Goal: Information Seeking & Learning: Check status

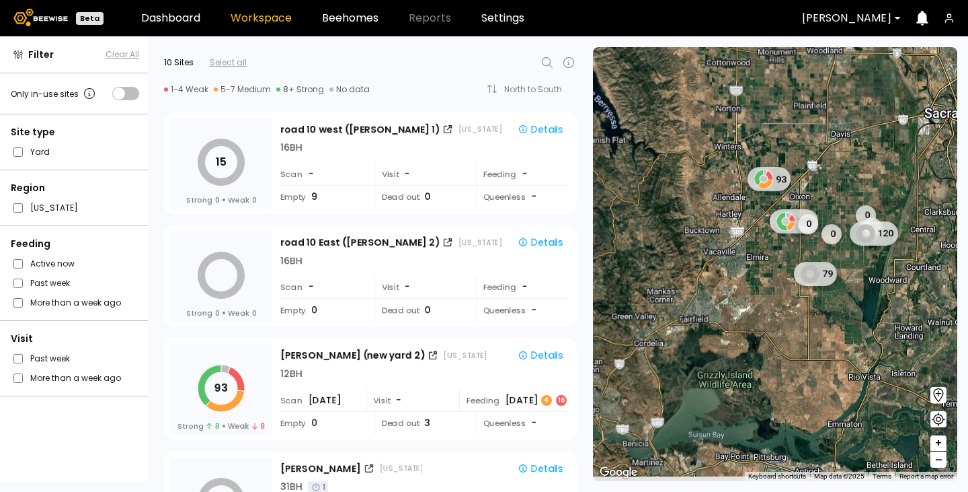
drag, startPoint x: 613, startPoint y: 259, endPoint x: 610, endPoint y: 98, distance: 161.5
click at [610, 98] on div "15 0 93 0 110 0 0 120 0 79" at bounding box center [775, 264] width 365 height 434
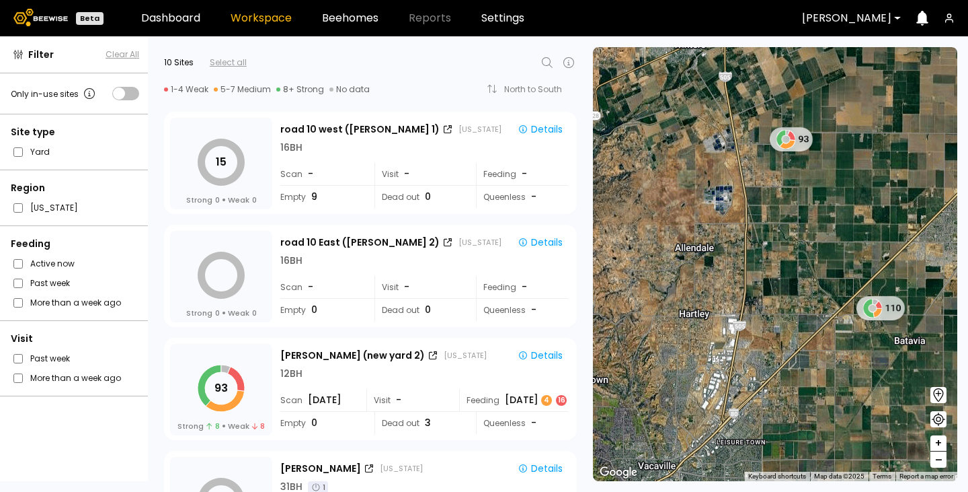
drag, startPoint x: 794, startPoint y: 190, endPoint x: 699, endPoint y: 285, distance: 135.1
click at [699, 287] on div "93 110" at bounding box center [775, 264] width 365 height 434
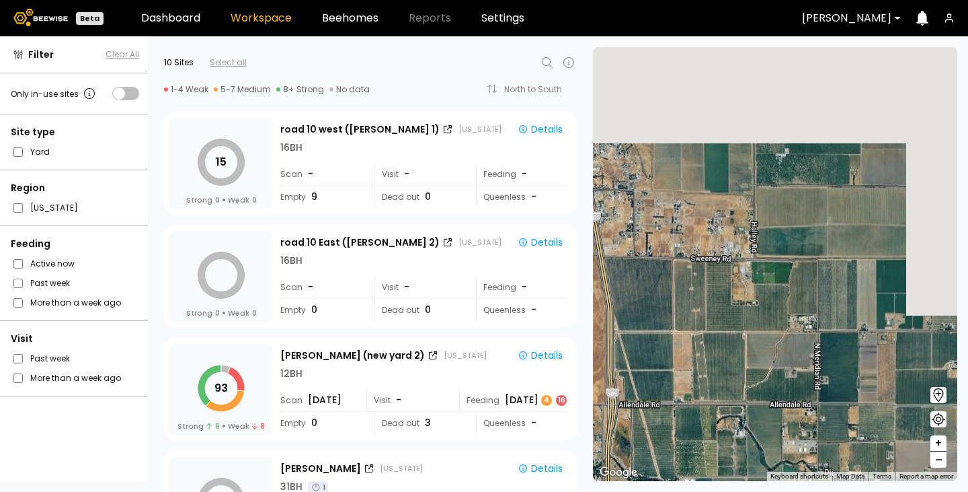
drag, startPoint x: 746, startPoint y: 189, endPoint x: 624, endPoint y: 446, distance: 284.3
click at [624, 447] on div at bounding box center [775, 264] width 365 height 434
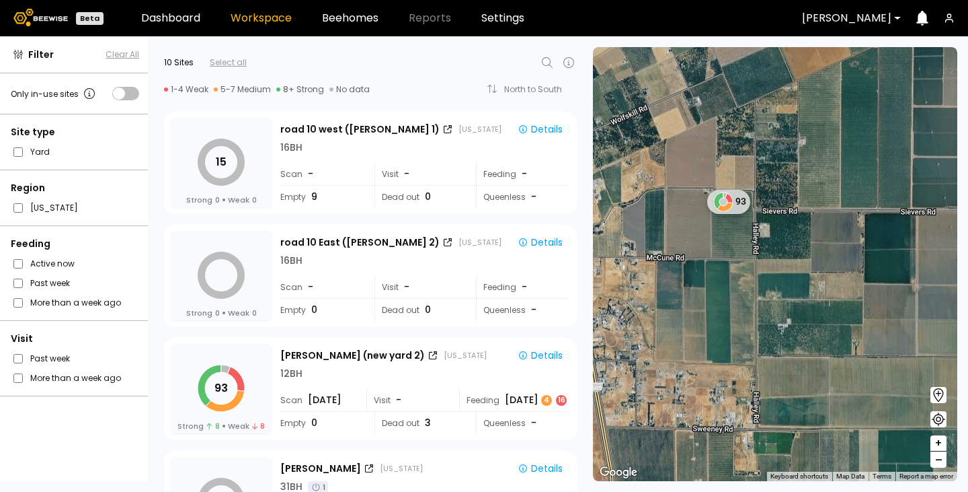
drag, startPoint x: 658, startPoint y: 297, endPoint x: 786, endPoint y: 342, distance: 134.9
click at [786, 342] on div "93" at bounding box center [775, 264] width 365 height 434
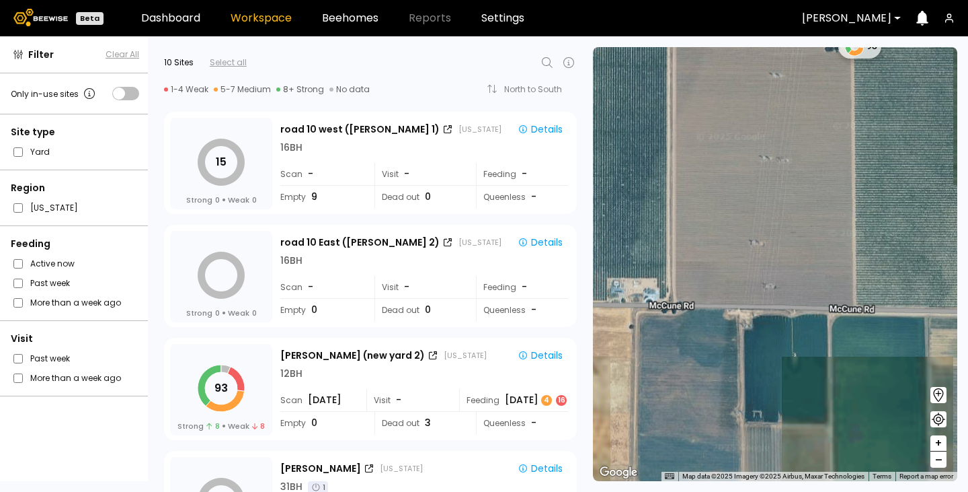
drag, startPoint x: 838, startPoint y: 219, endPoint x: 797, endPoint y: 365, distance: 151.6
click at [797, 365] on div "93" at bounding box center [775, 264] width 365 height 434
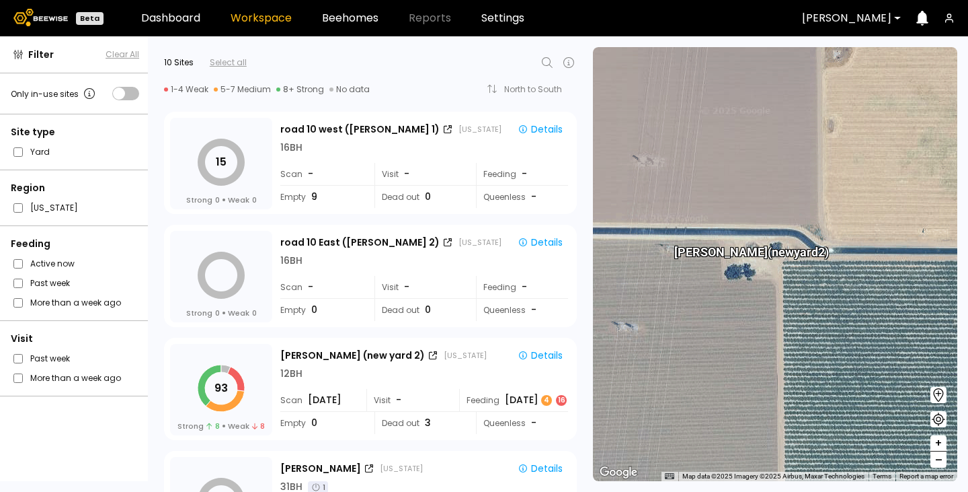
click at [786, 364] on div "Sievers (new yard 2)" at bounding box center [775, 264] width 365 height 434
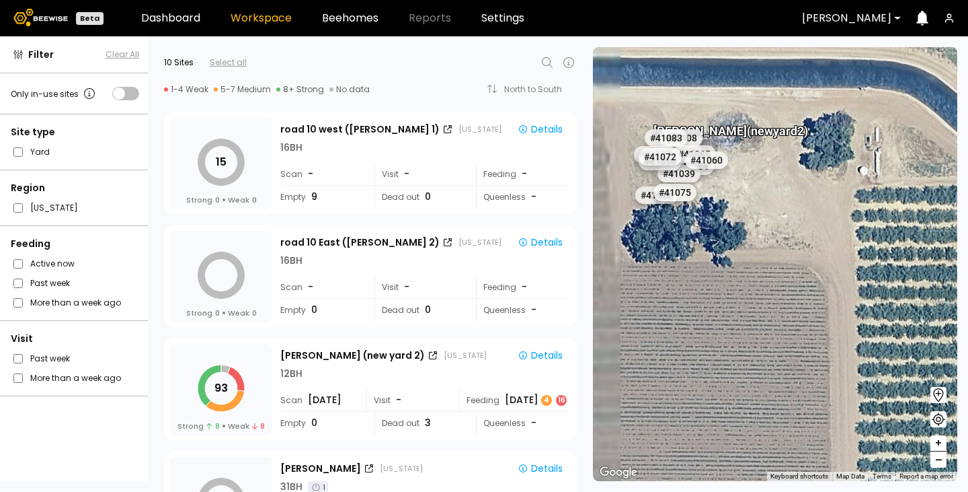
drag, startPoint x: 733, startPoint y: 263, endPoint x: 782, endPoint y: 349, distance: 99.1
click at [788, 365] on div "Sievers (new yard 2) # 41073 # 41101 # 40069 # 40702 # 40736 # 40113 # 41140 # …" at bounding box center [775, 264] width 365 height 434
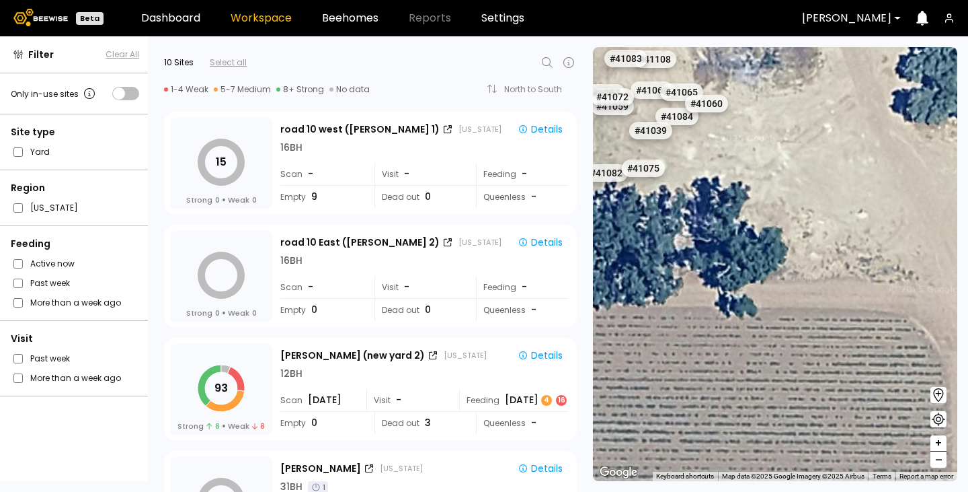
click at [771, 348] on div "# 41073 # 41101 # 40069 # 40702 # 40736 # 40113 # 41140 # 40306 # 40345 # 40200…" at bounding box center [775, 264] width 365 height 434
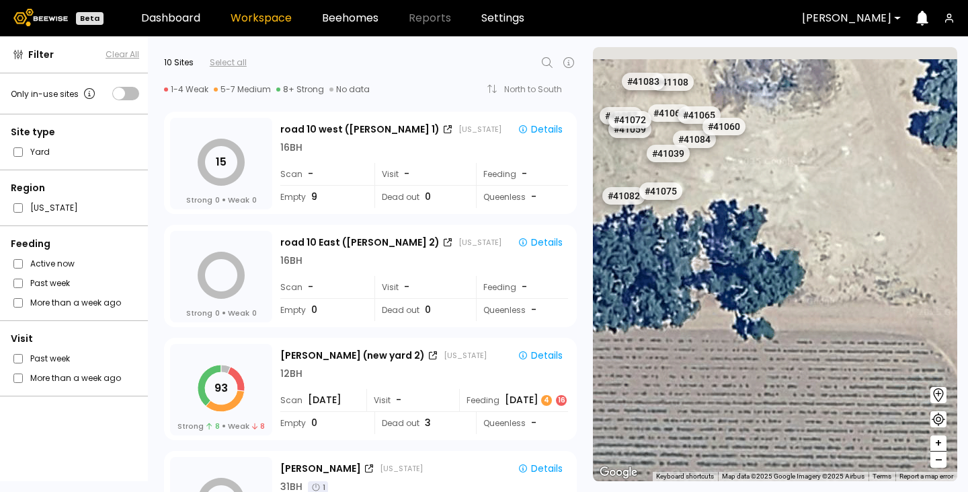
drag, startPoint x: 768, startPoint y: 313, endPoint x: 736, endPoint y: 297, distance: 36.4
click at [771, 318] on div "# 41073 # 41101 # 40069 # 40702 # 40736 # 40113 # 41140 # 40306 # 40345 # 40200…" at bounding box center [775, 264] width 365 height 434
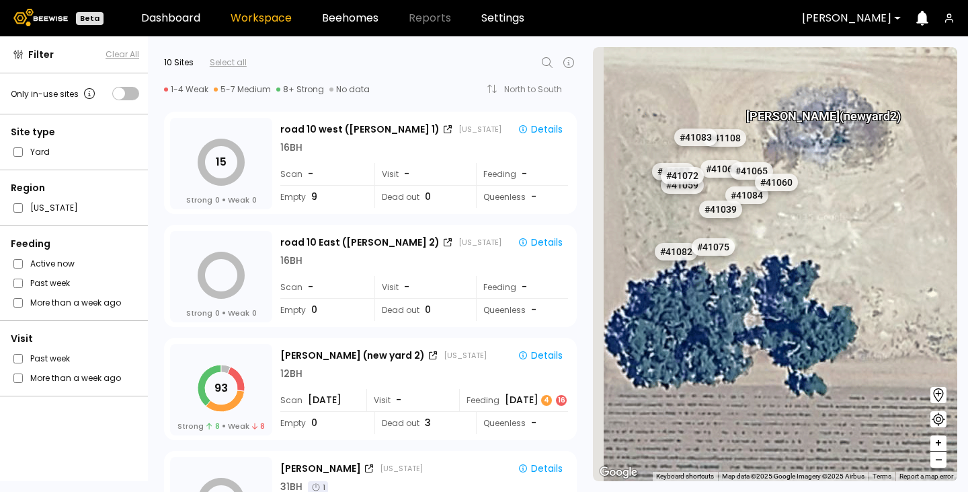
drag, startPoint x: 726, startPoint y: 292, endPoint x: 767, endPoint y: 335, distance: 59.0
click at [767, 335] on div "# 41073 # 41101 # 40069 # 40702 # 40736 # 40113 # 41140 # 40306 # 40345 # 40200…" at bounding box center [775, 264] width 365 height 434
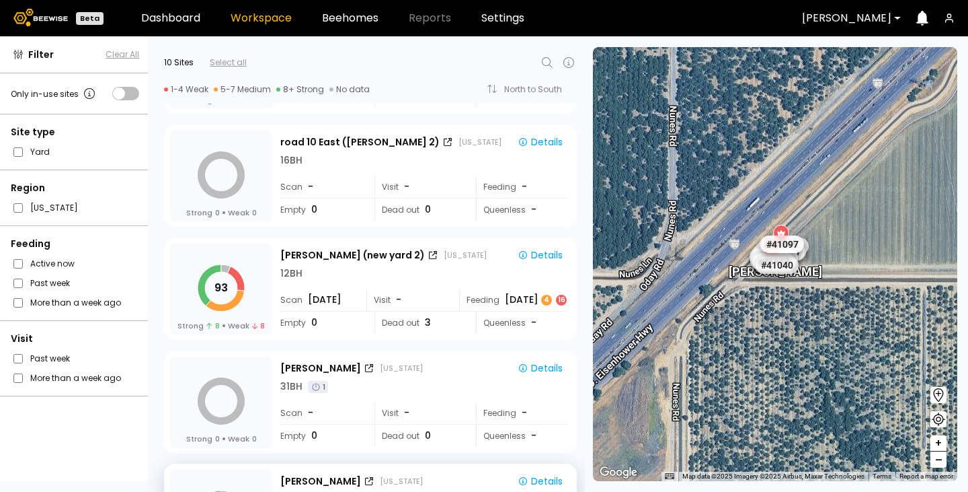
scroll to position [85, 0]
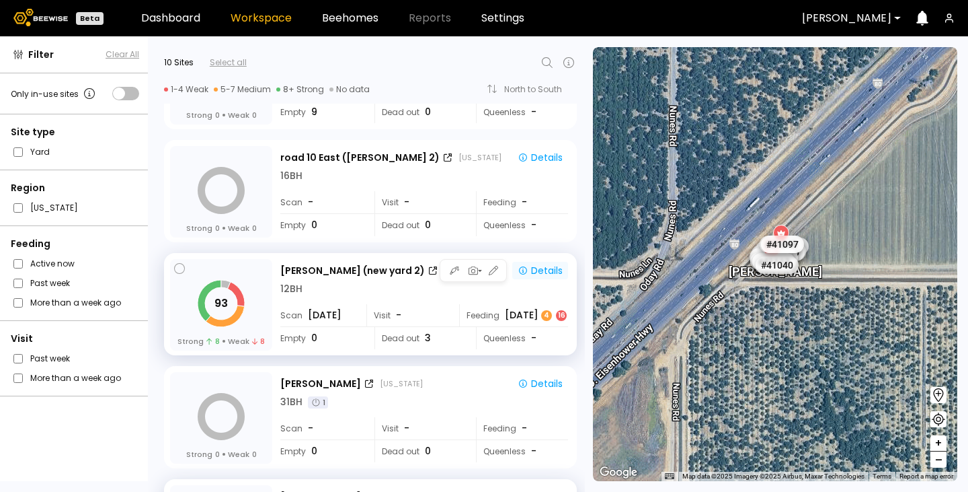
click at [530, 274] on div "Details" at bounding box center [540, 270] width 45 height 12
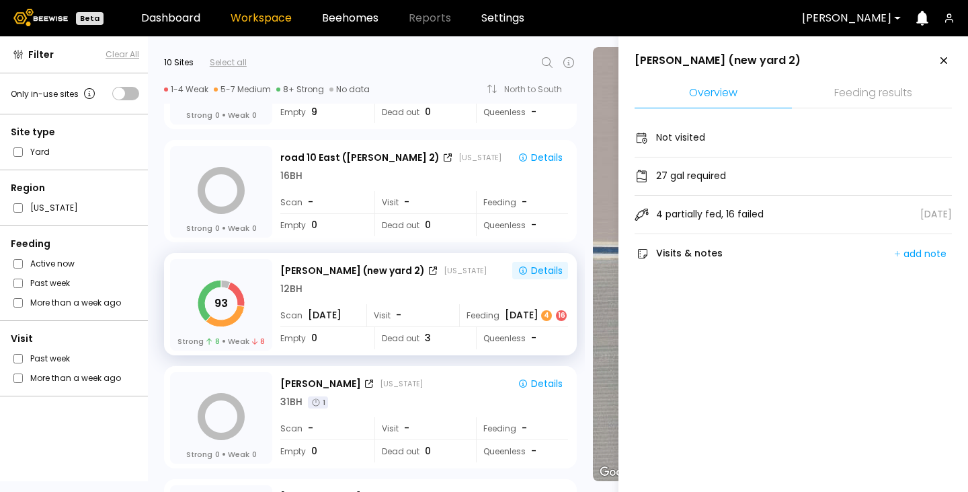
click at [839, 83] on li "Feeding results" at bounding box center [873, 93] width 157 height 29
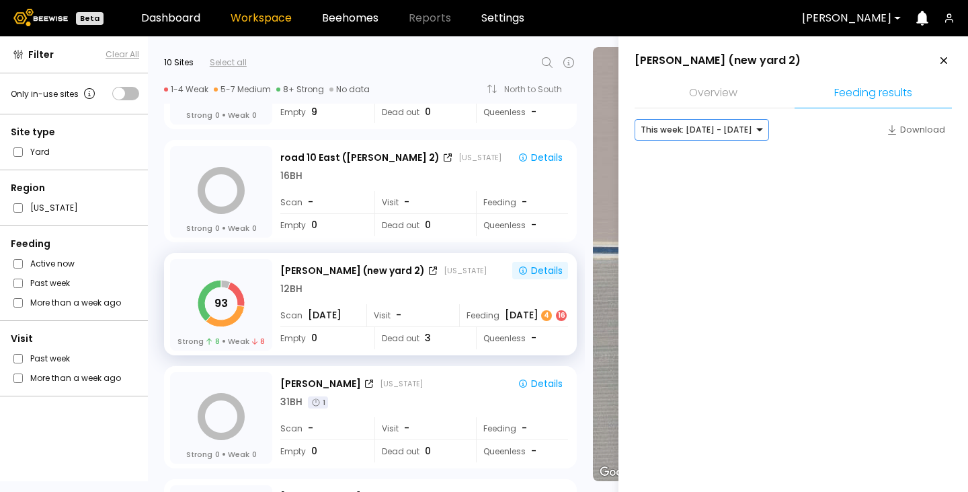
click at [711, 132] on div at bounding box center [697, 130] width 112 height 12
click at [694, 154] on div "Last week: [DATE] - [DATE]" at bounding box center [702, 158] width 118 height 8
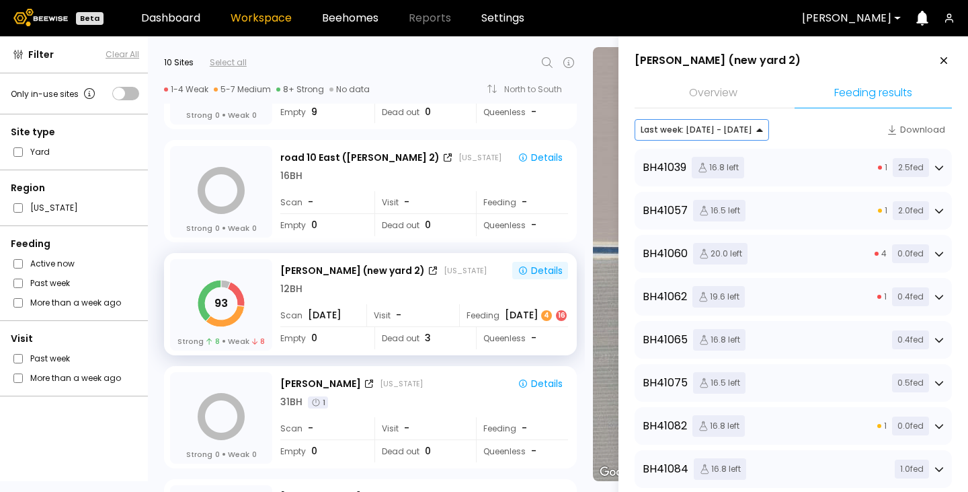
click at [931, 163] on div "1 2.5 fed" at bounding box center [911, 167] width 66 height 19
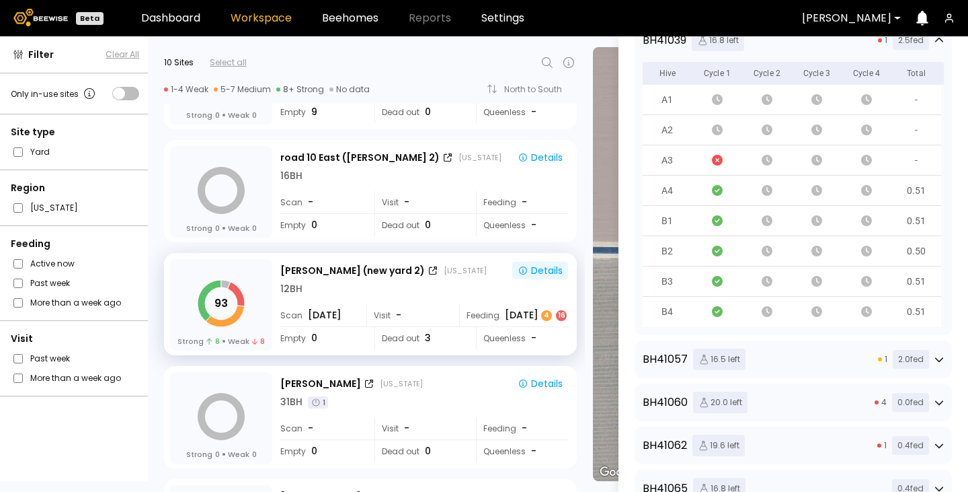
scroll to position [135, 0]
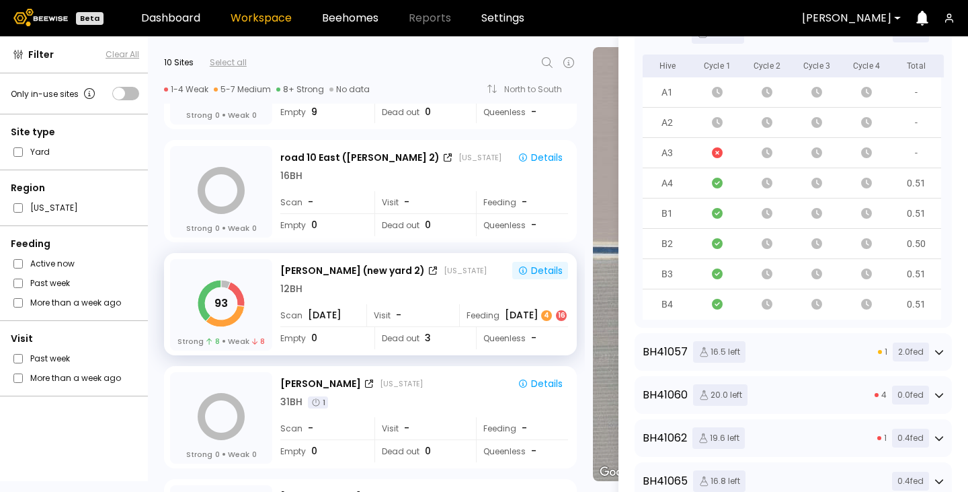
click at [932, 345] on div "1 2.0 fed" at bounding box center [911, 351] width 66 height 19
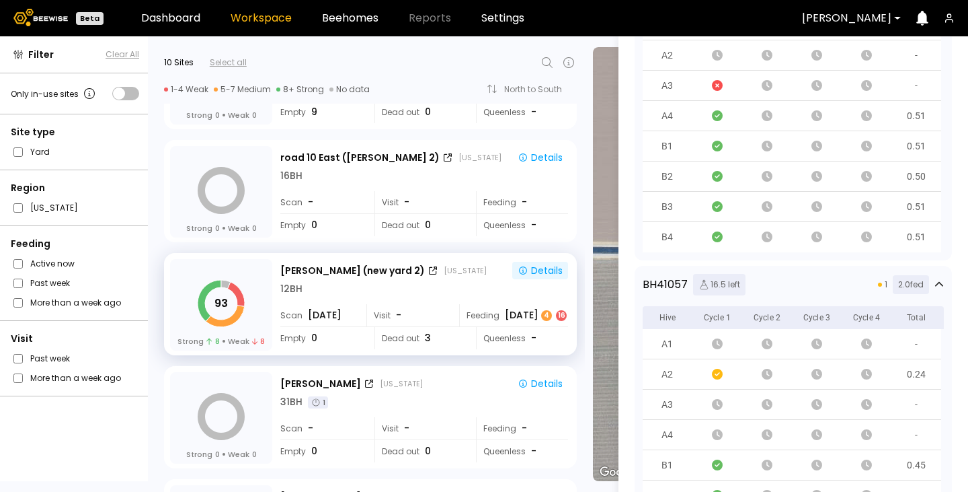
scroll to position [269, 0]
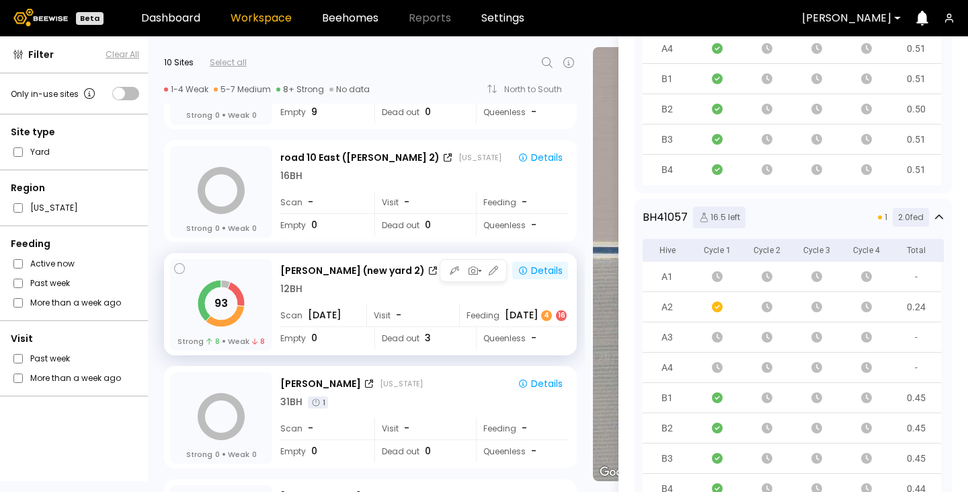
click at [522, 263] on button "Details" at bounding box center [540, 270] width 56 height 17
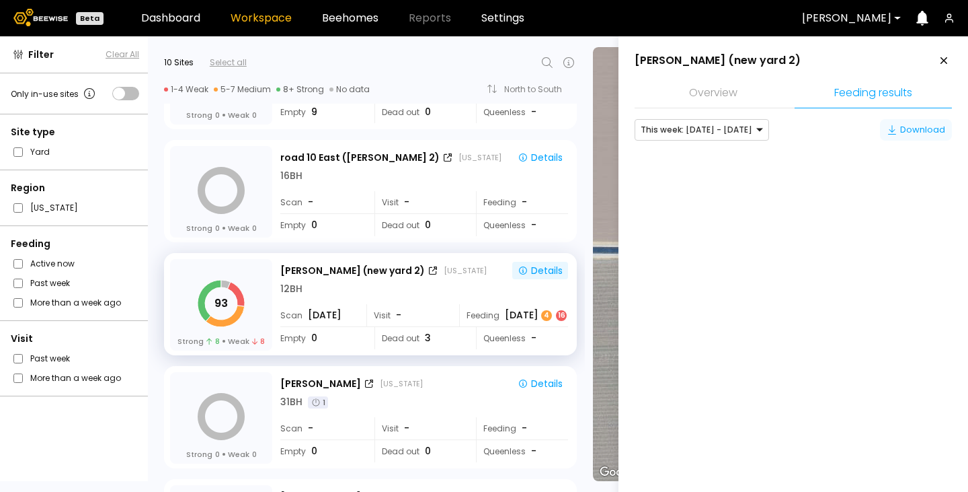
click at [912, 125] on div "Download" at bounding box center [916, 129] width 59 height 13
